Goal: Navigation & Orientation: Find specific page/section

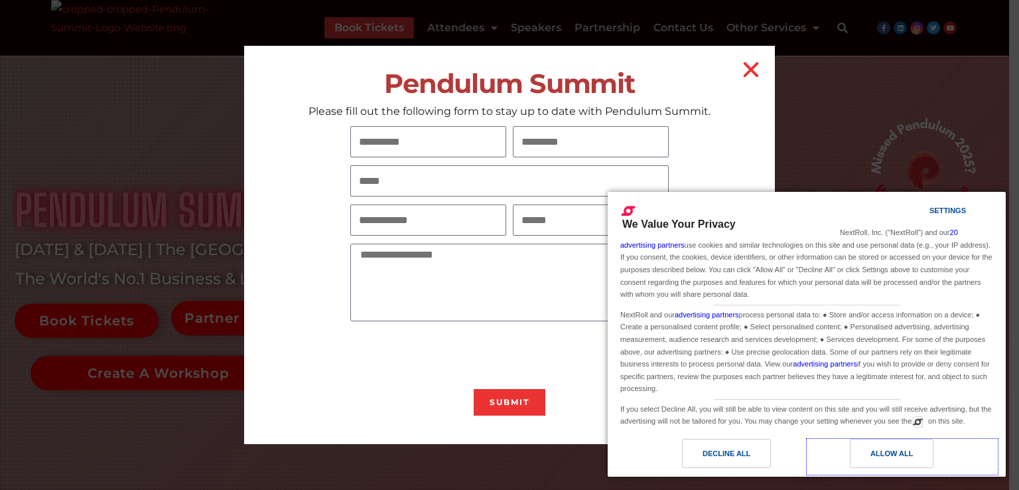
click at [928, 461] on div "Allow All" at bounding box center [892, 453] width 84 height 29
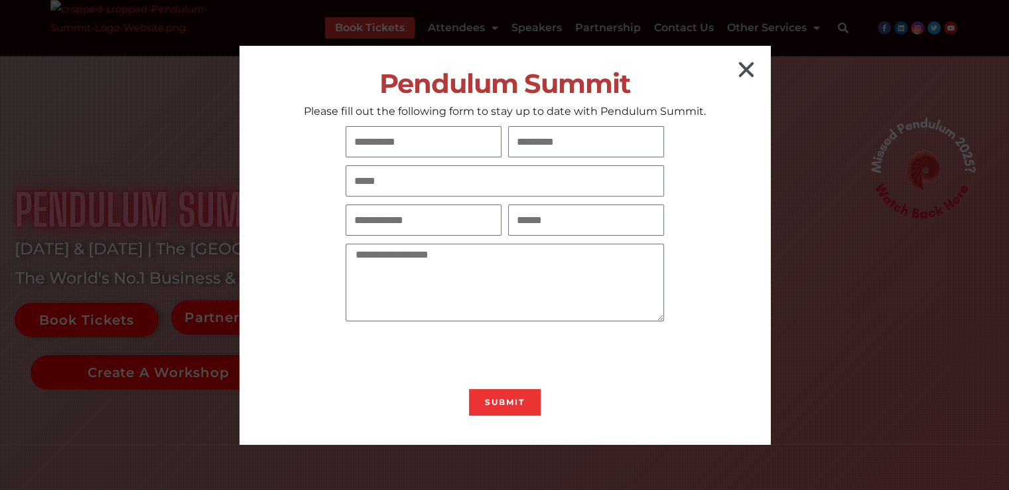
click at [750, 68] on icon "Close" at bounding box center [746, 69] width 21 height 21
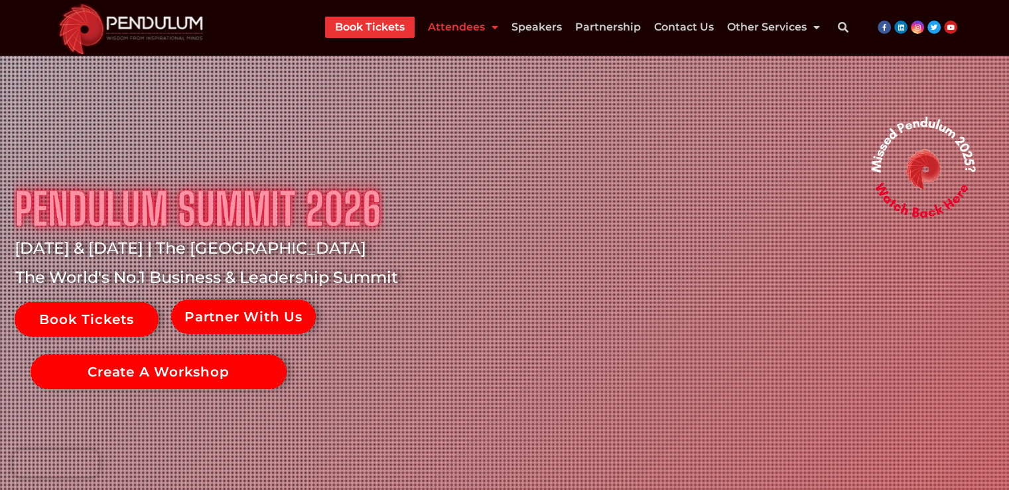
click at [497, 33] on span "Menu" at bounding box center [491, 27] width 13 height 24
click at [496, 36] on span "Menu" at bounding box center [491, 27] width 13 height 24
click at [369, 356] on link at bounding box center [781, 475] width 3028 height 985
